Goal: Task Accomplishment & Management: Complete application form

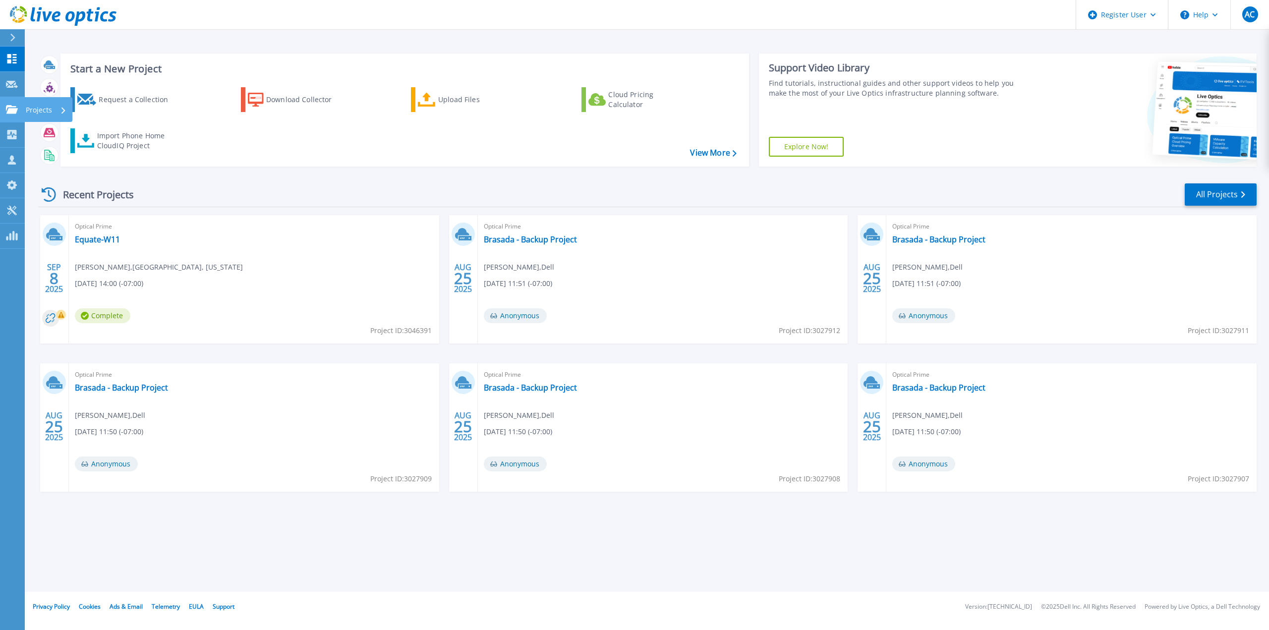
click at [13, 112] on icon at bounding box center [12, 109] width 12 height 8
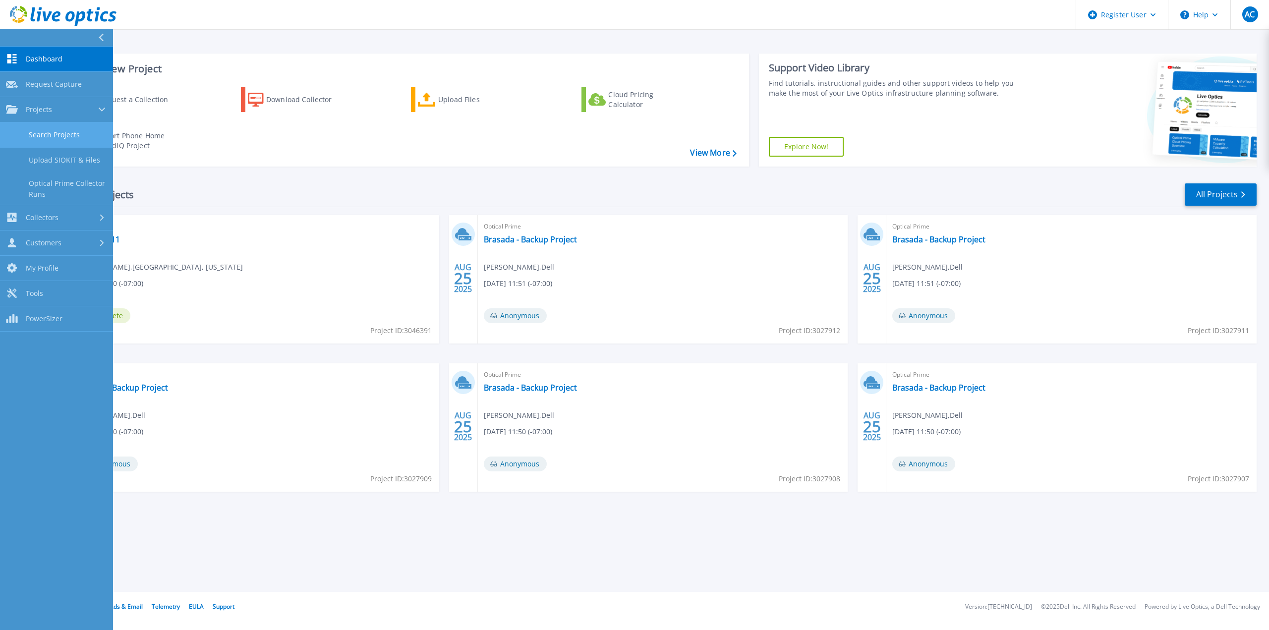
click at [52, 131] on link "Search Projects" at bounding box center [56, 134] width 113 height 25
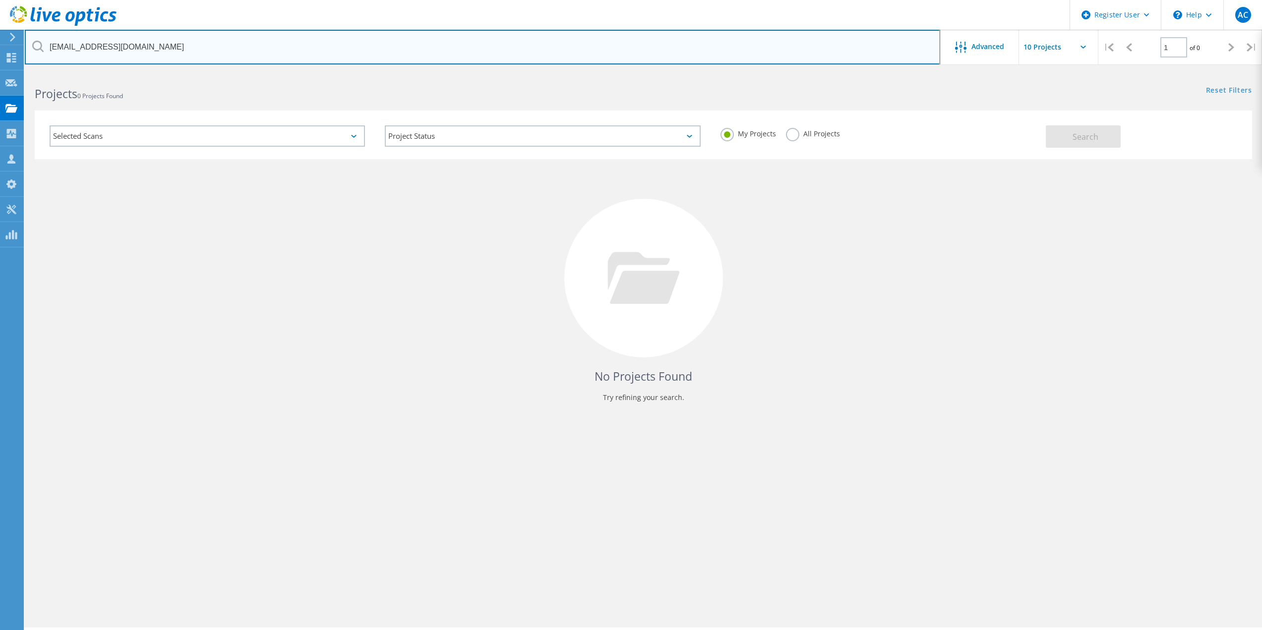
click at [229, 46] on input "jclevidence@belgrademt.gov" at bounding box center [482, 47] width 915 height 35
paste input "Michael Green <mgreen@qb-energy.com>"
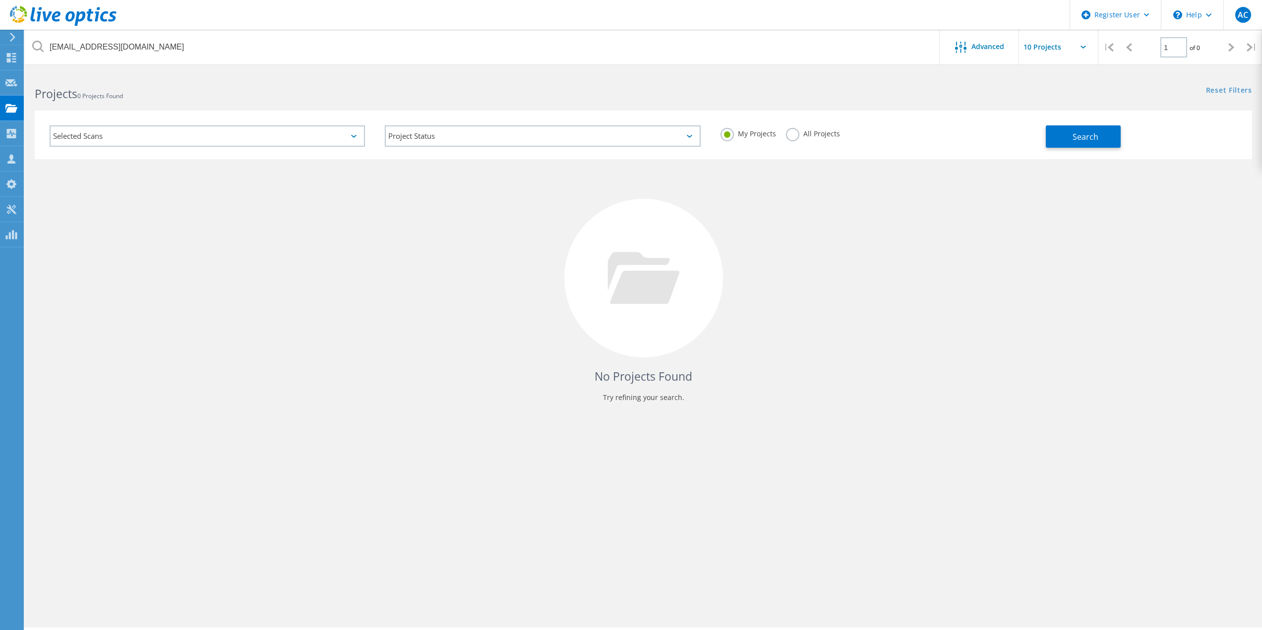
click at [791, 133] on label "All Projects" at bounding box center [813, 132] width 54 height 9
click at [0, 0] on input "All Projects" at bounding box center [0, 0] width 0 height 0
click at [1087, 132] on span "Search" at bounding box center [1085, 136] width 26 height 11
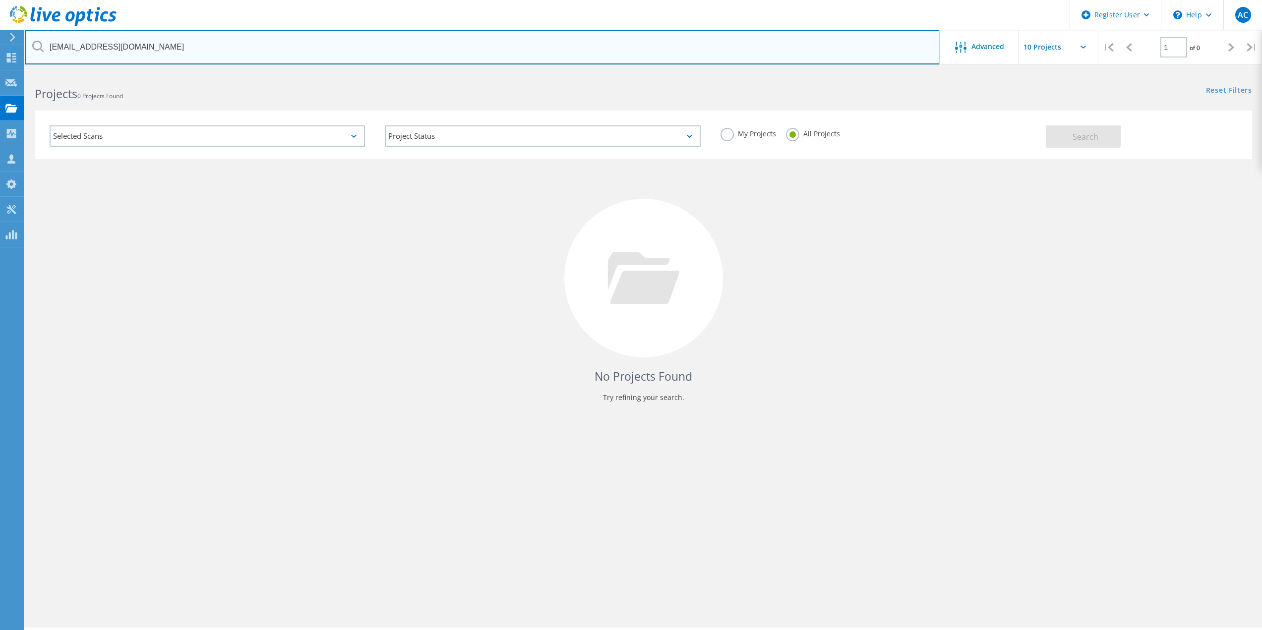
click at [426, 59] on input "mgreen@qb-energy.com" at bounding box center [482, 47] width 915 height 35
click at [424, 57] on input "mgreen@qb-energy.com" at bounding box center [482, 47] width 915 height 35
paste input "Gerri Urban <gurban@qb-energy.com>"
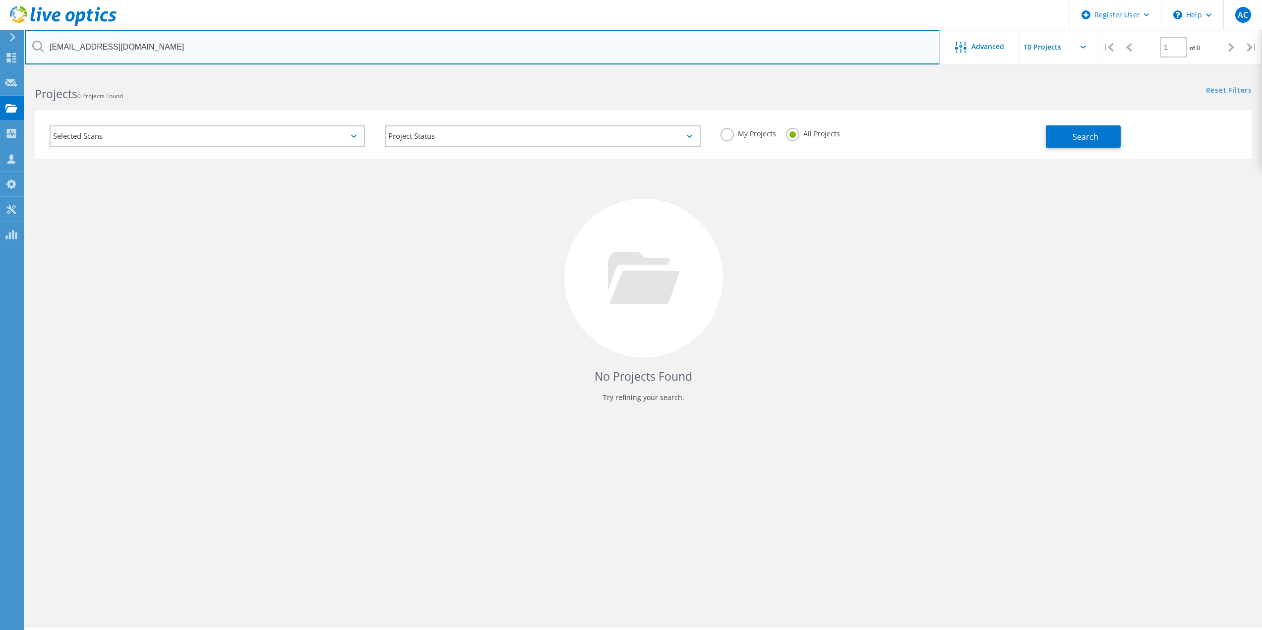
type input "gurban@qb-energy.com"
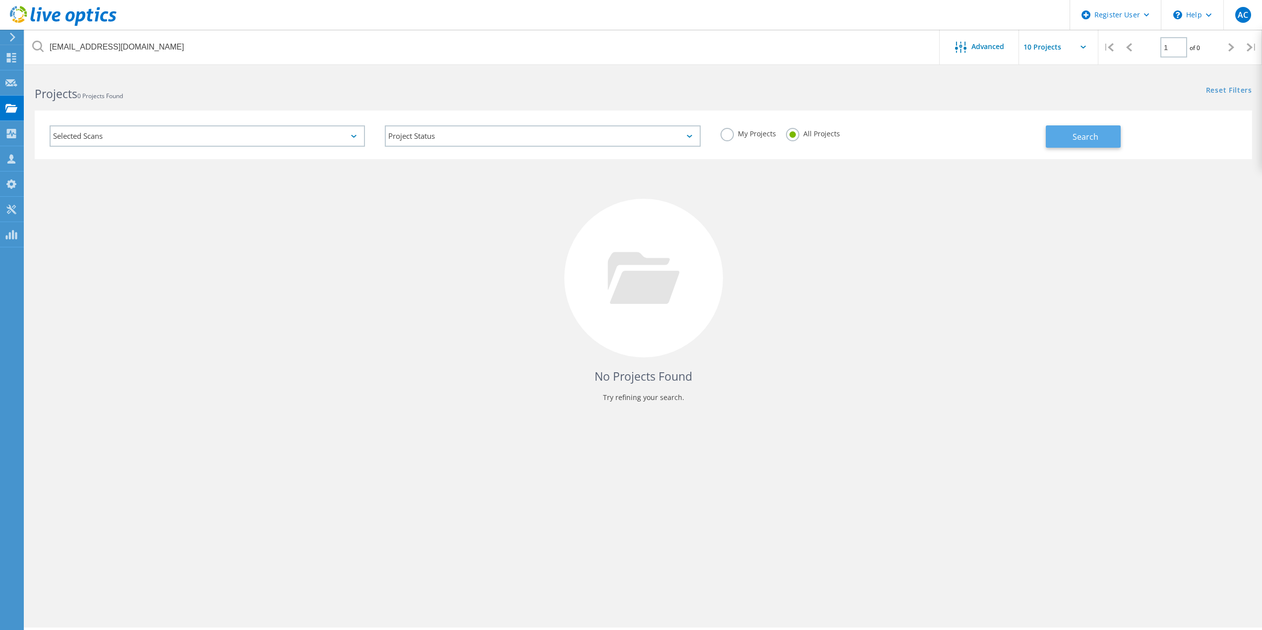
drag, startPoint x: 1130, startPoint y: 163, endPoint x: 1089, endPoint y: 146, distance: 44.5
click at [1126, 160] on div "No Projects Found Try refining your search." at bounding box center [643, 287] width 1217 height 256
click at [1089, 146] on button "Search" at bounding box center [1083, 136] width 75 height 22
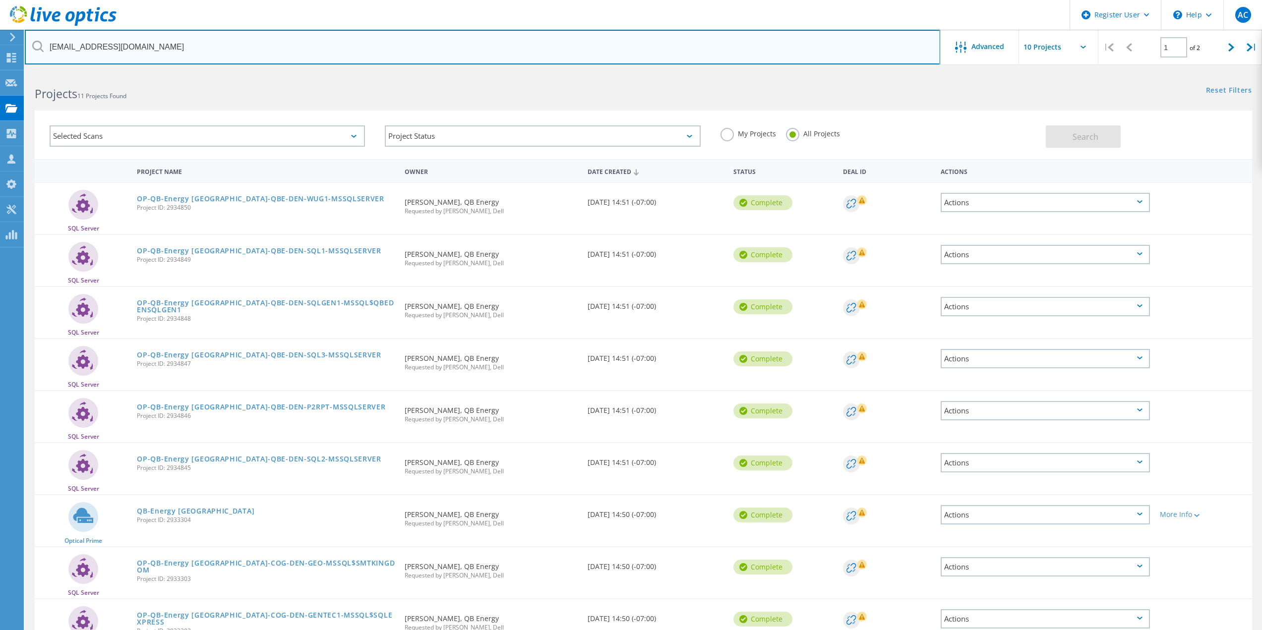
click at [108, 53] on input "gurban@qb-energy.com" at bounding box center [482, 47] width 915 height 35
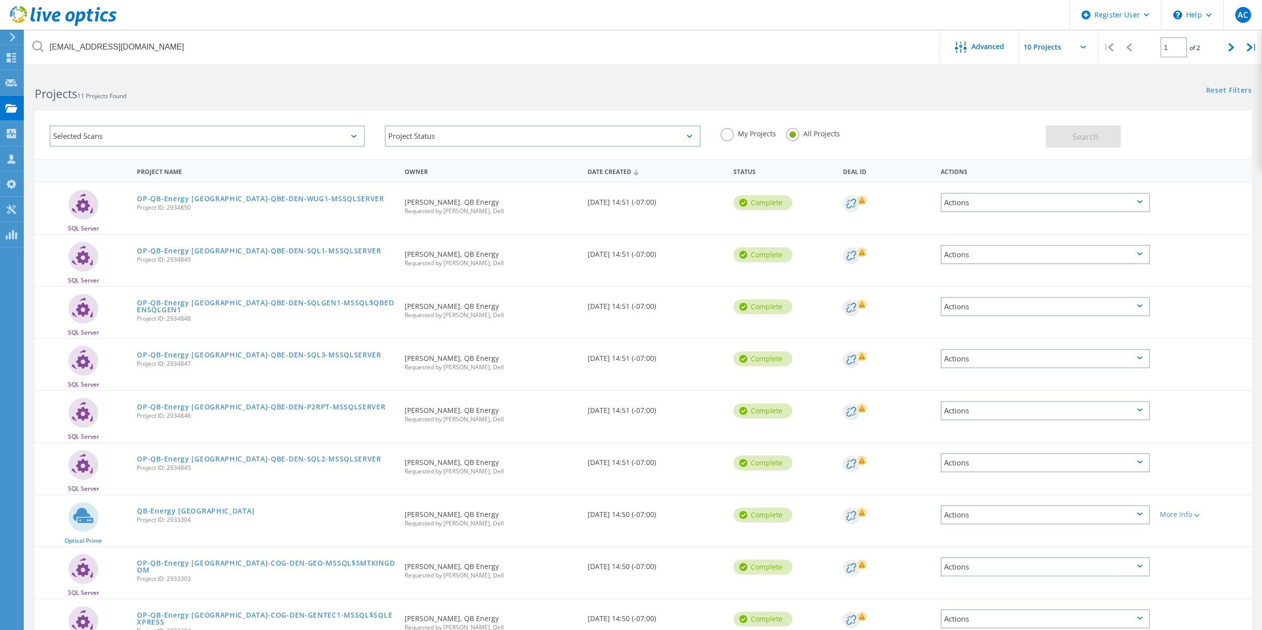
click at [162, 94] on h2 "Projects 11 Projects Found" at bounding box center [334, 94] width 598 height 16
click at [13, 87] on icon at bounding box center [11, 82] width 12 height 9
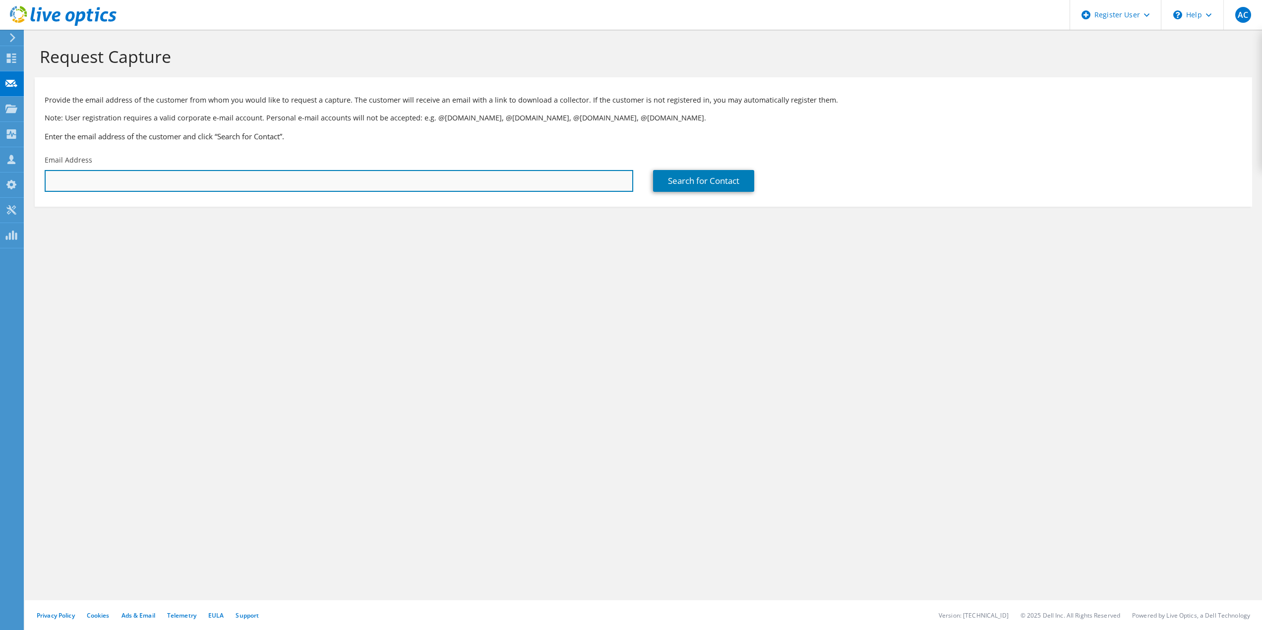
click at [188, 177] on input "text" at bounding box center [339, 181] width 589 height 22
paste input "gurban@qb-energy.com"
type input "gurban@qb-energy.com"
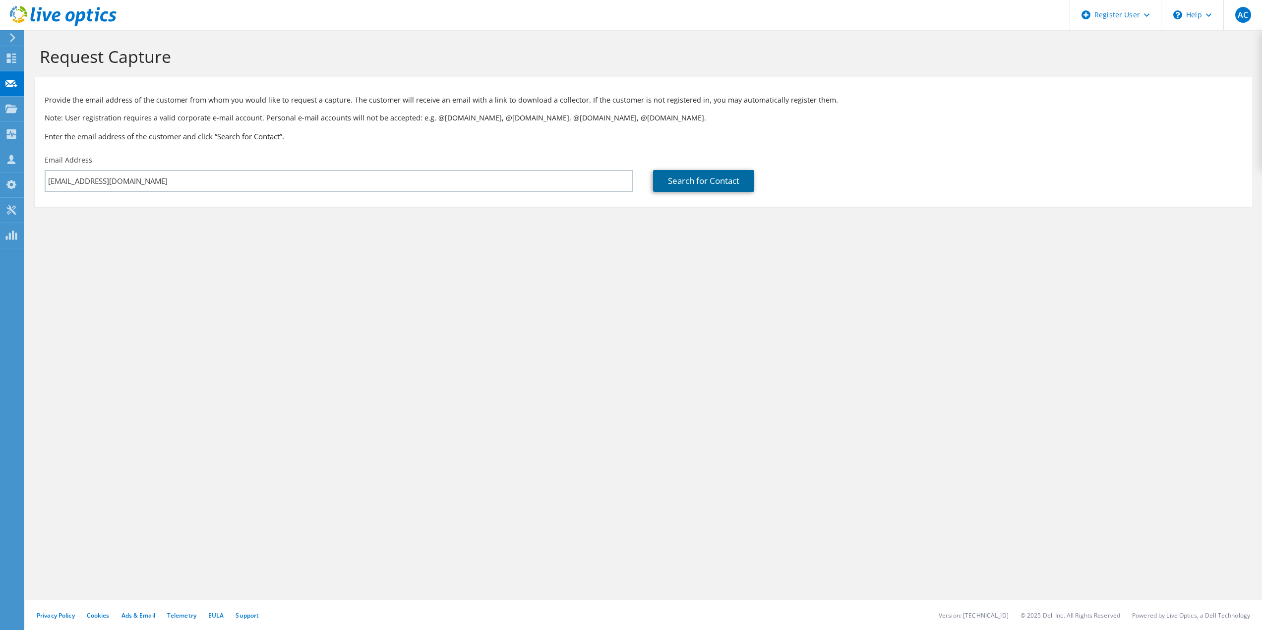
click at [656, 181] on link "Search for Contact" at bounding box center [703, 181] width 101 height 22
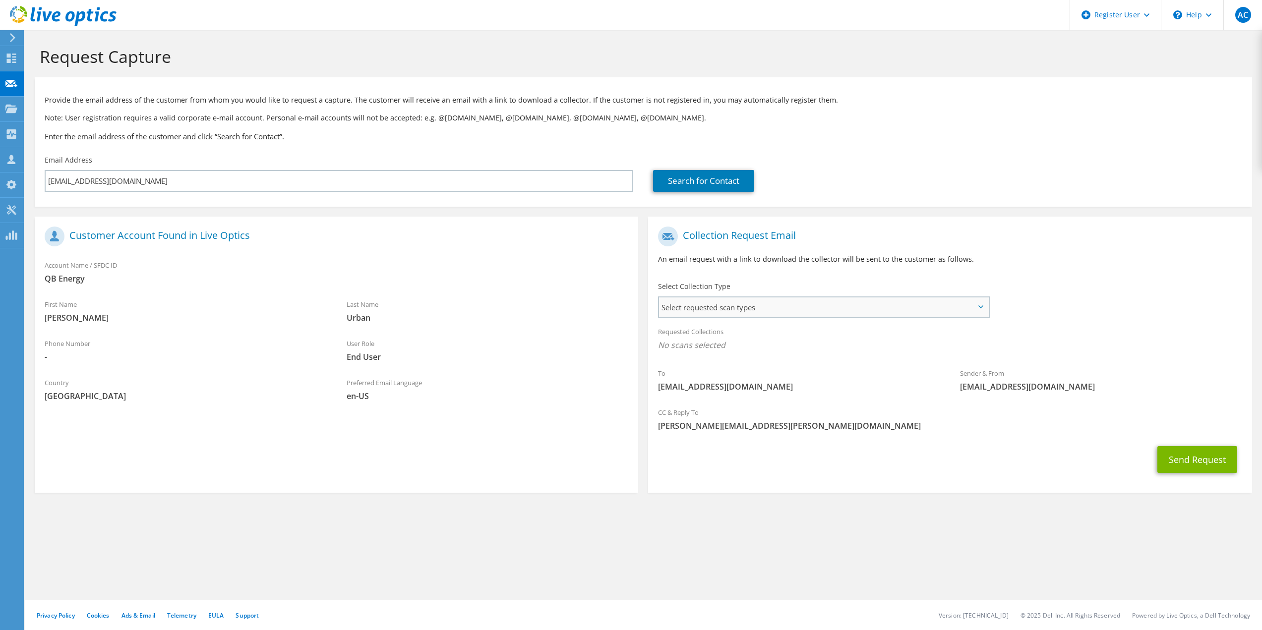
click at [722, 296] on div "Select requested scan types Server Virtualization Optical Prime AWS Nutanix SC" at bounding box center [823, 307] width 331 height 22
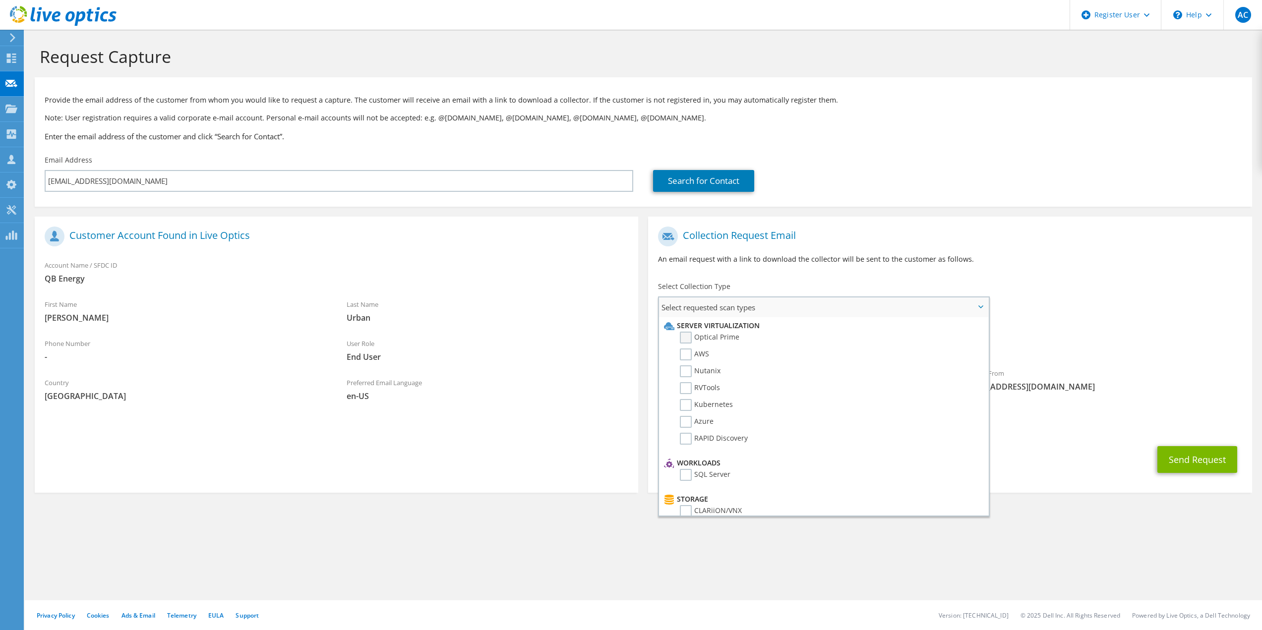
click at [733, 342] on label "Optical Prime" at bounding box center [709, 338] width 59 height 12
click at [0, 0] on input "Optical Prime" at bounding box center [0, 0] width 0 height 0
click at [890, 245] on h1 "Collection Request Email" at bounding box center [947, 237] width 579 height 20
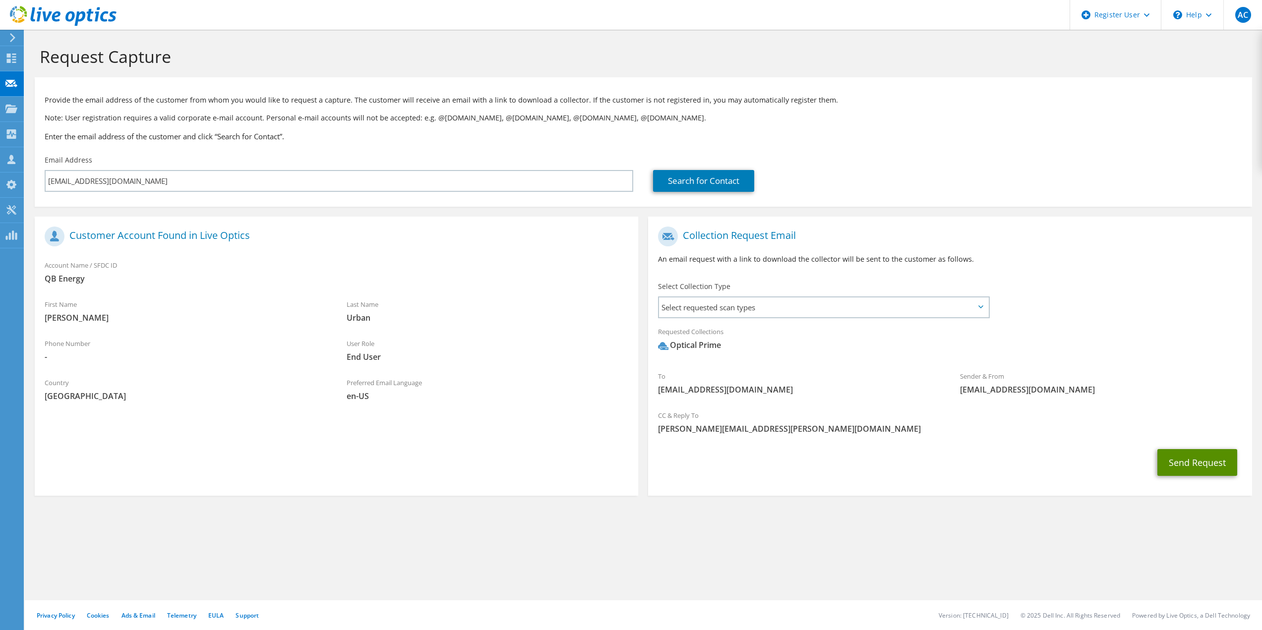
click at [1177, 460] on button "Send Request" at bounding box center [1197, 462] width 80 height 27
